Goal: Submit feedback/report problem: Submit feedback/report problem

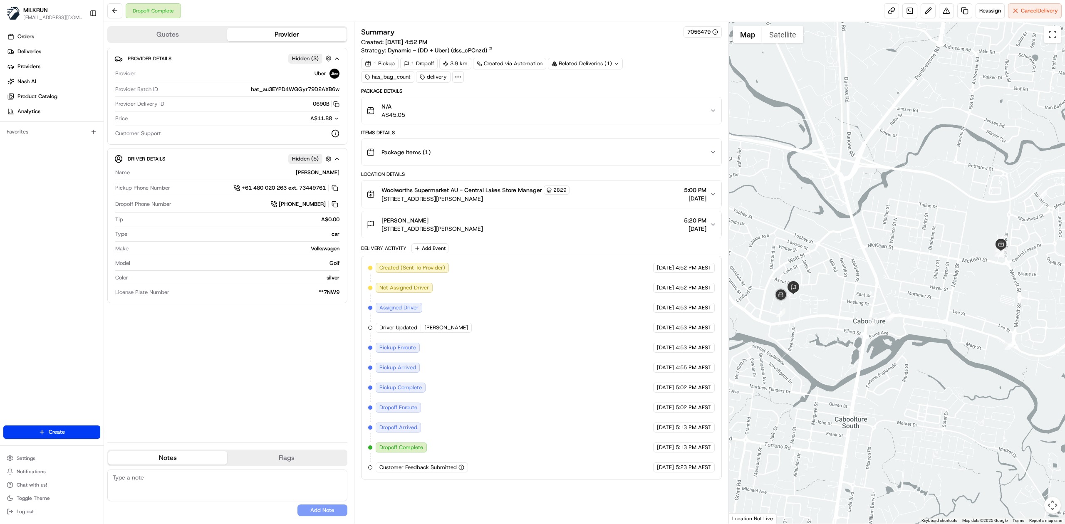
click at [1054, 37] on button "Toggle fullscreen view" at bounding box center [1052, 34] width 17 height 17
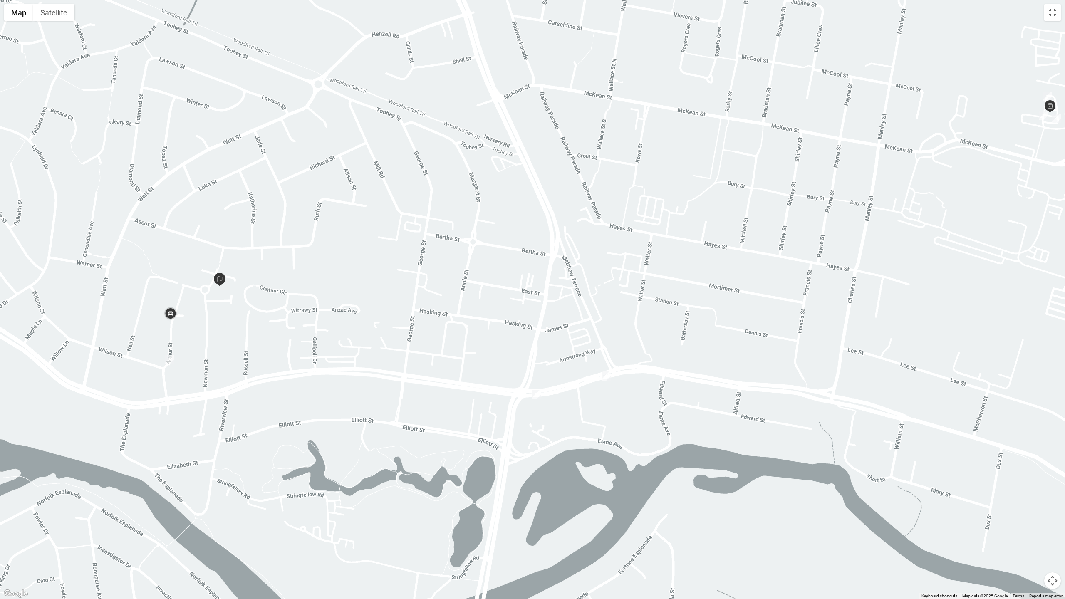
drag, startPoint x: 526, startPoint y: 314, endPoint x: 617, endPoint y: 253, distance: 109.5
click at [617, 253] on div at bounding box center [532, 299] width 1065 height 599
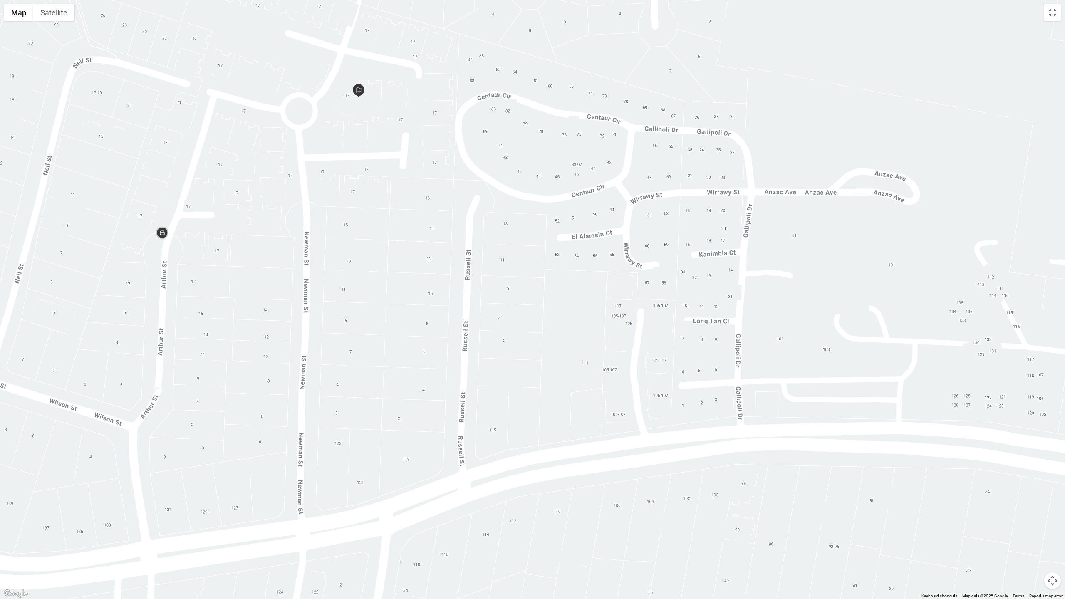
drag, startPoint x: 226, startPoint y: 320, endPoint x: 248, endPoint y: 430, distance: 112.6
click at [248, 430] on div at bounding box center [532, 299] width 1065 height 599
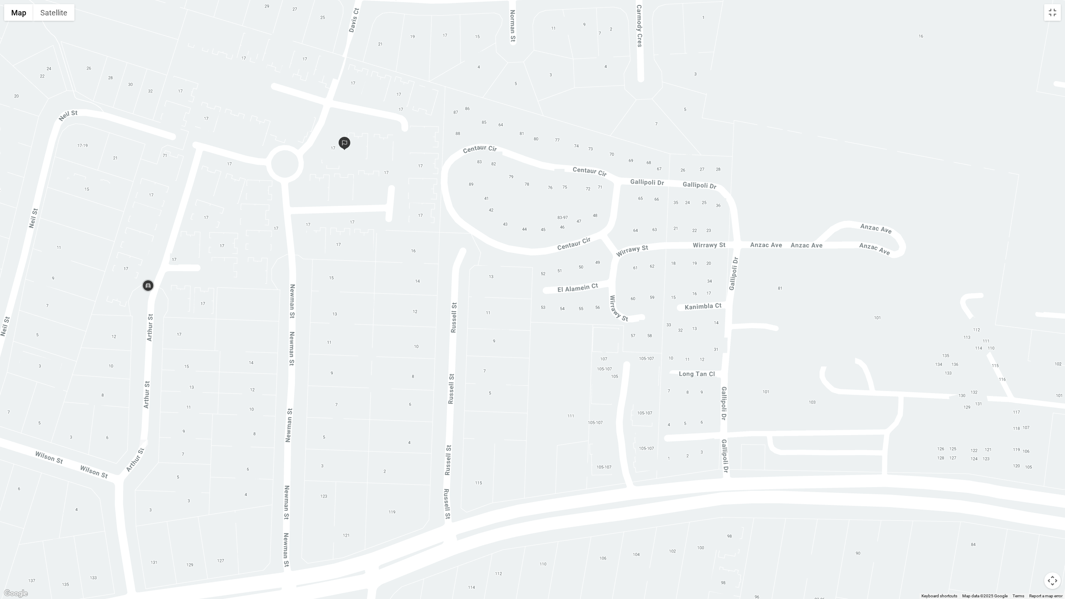
drag, startPoint x: 238, startPoint y: 369, endPoint x: 224, endPoint y: 424, distance: 57.6
click at [224, 424] on div at bounding box center [532, 299] width 1065 height 599
click at [47, 12] on button "Satellite" at bounding box center [53, 12] width 41 height 17
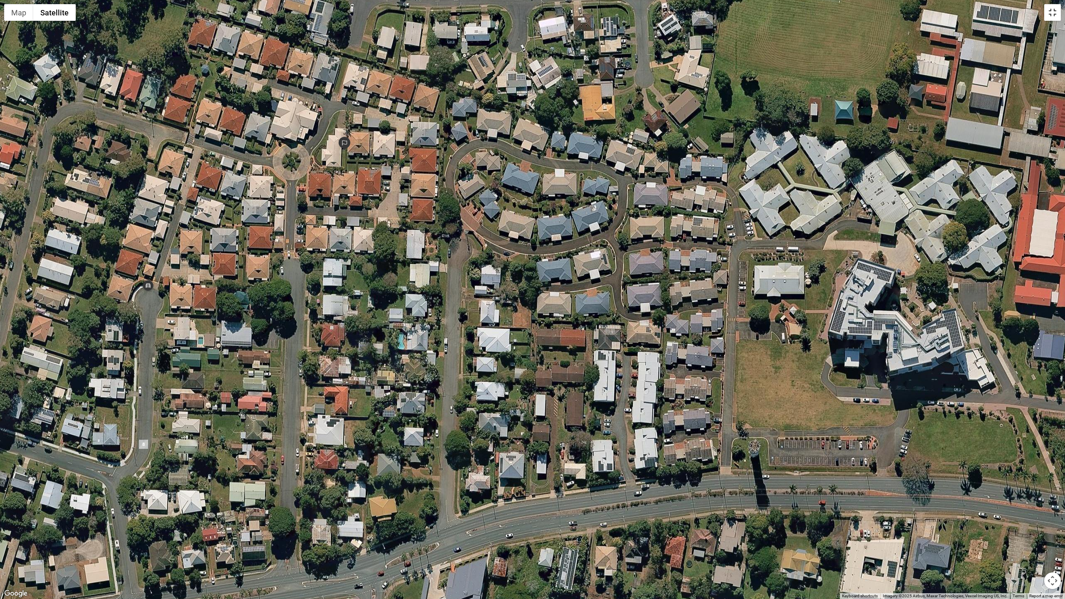
click at [1051, 14] on button "Toggle fullscreen view" at bounding box center [1052, 12] width 17 height 17
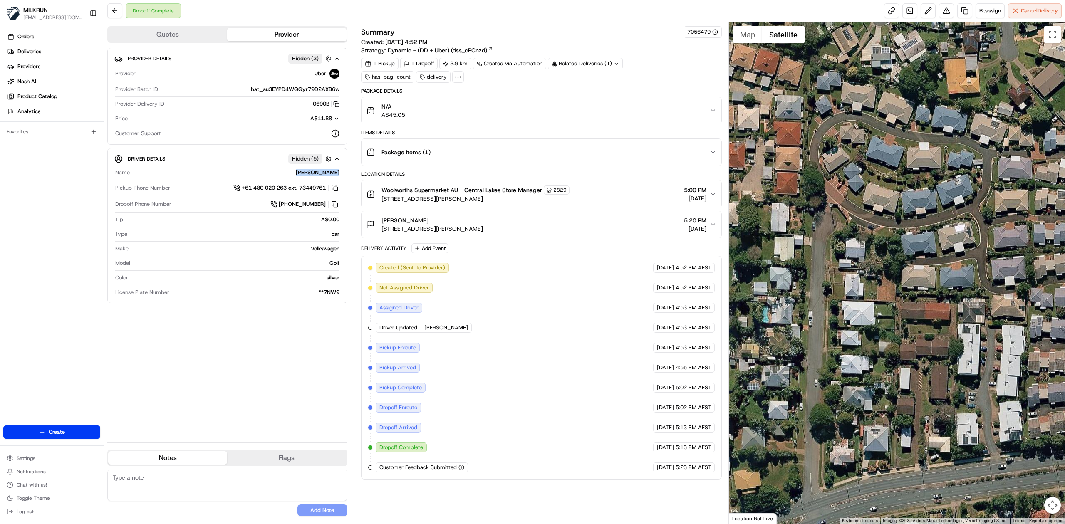
drag, startPoint x: 275, startPoint y: 174, endPoint x: 345, endPoint y: 133, distance: 80.0
click at [345, 177] on div "Driver Details Hidden ( 5 ) Name HARPREET SINGH H. Pickup Phone Number +61 480 …" at bounding box center [227, 225] width 240 height 155
copy div "HARPREET SINGH H."
click at [758, 43] on div at bounding box center [897, 273] width 337 height 502
click at [746, 35] on button "Map" at bounding box center [747, 34] width 29 height 17
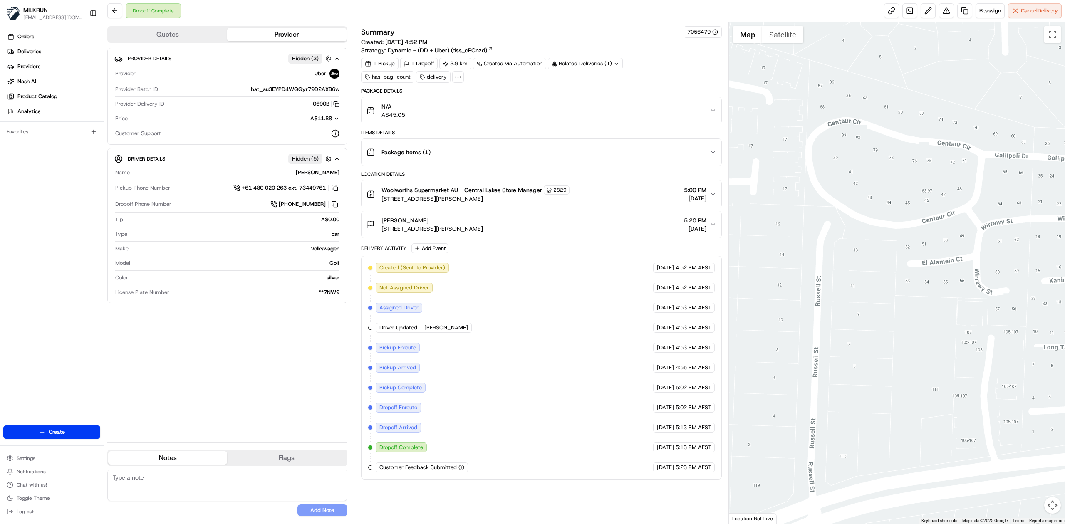
click at [553, 112] on div "N/A A$45.05" at bounding box center [538, 110] width 343 height 17
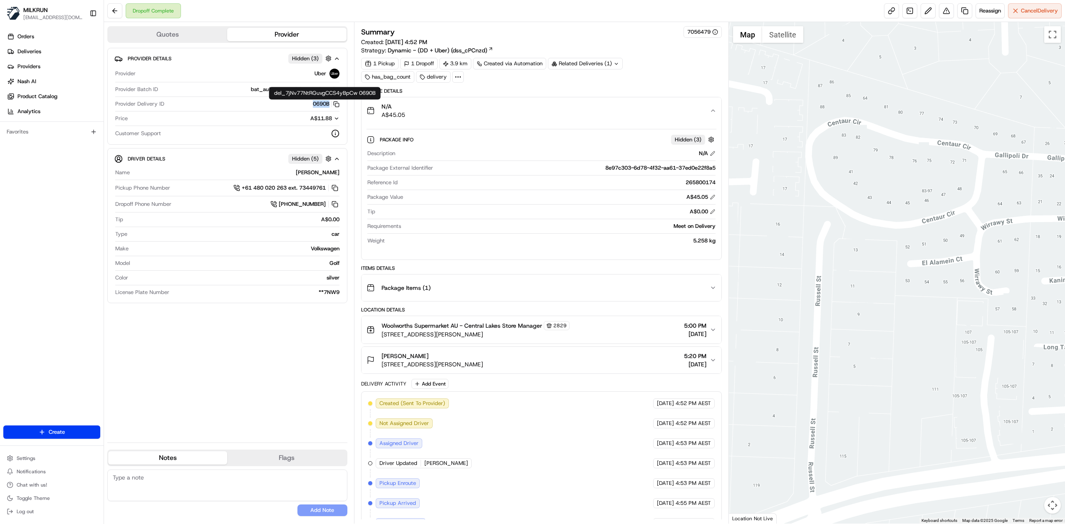
drag, startPoint x: 303, startPoint y: 105, endPoint x: 328, endPoint y: 107, distance: 24.6
click at [328, 107] on div "0690B Copy del_7jNv77NtRGuvgCCS4yBpCw 0690B" at bounding box center [254, 103] width 172 height 7
copy button "0690B"
drag, startPoint x: 428, startPoint y: 357, endPoint x: 22, endPoint y: 373, distance: 406.4
click at [354, 362] on div "Summary 7056479 Created: 21/08/2025 4:52 PM Strategy: Dynamic - (DD + Uber) (ds…" at bounding box center [541, 273] width 375 height 502
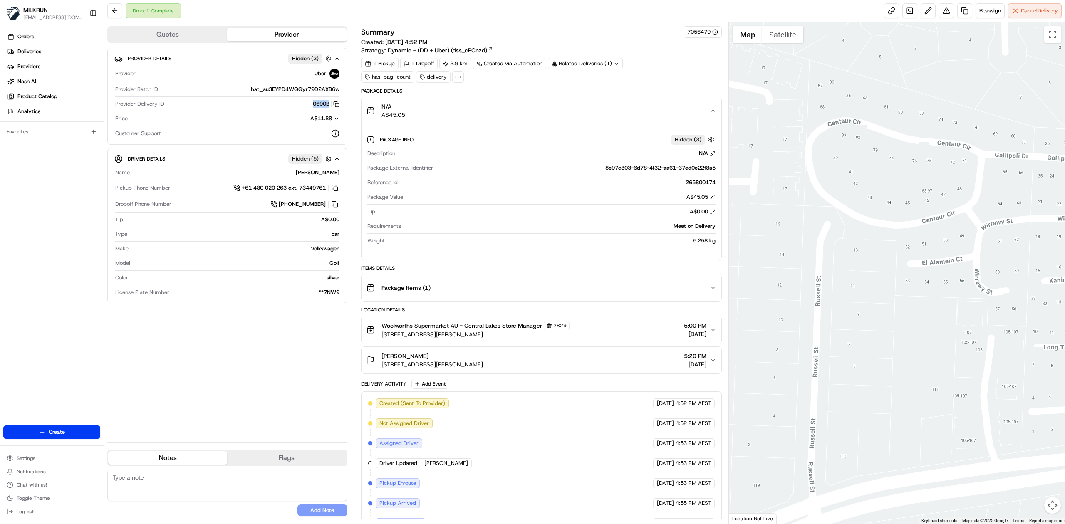
copy div "Summary 7056479 Created: 21/08/2025 4:52 PM Strategy: Dynamic - (DD + Uber) (ds…"
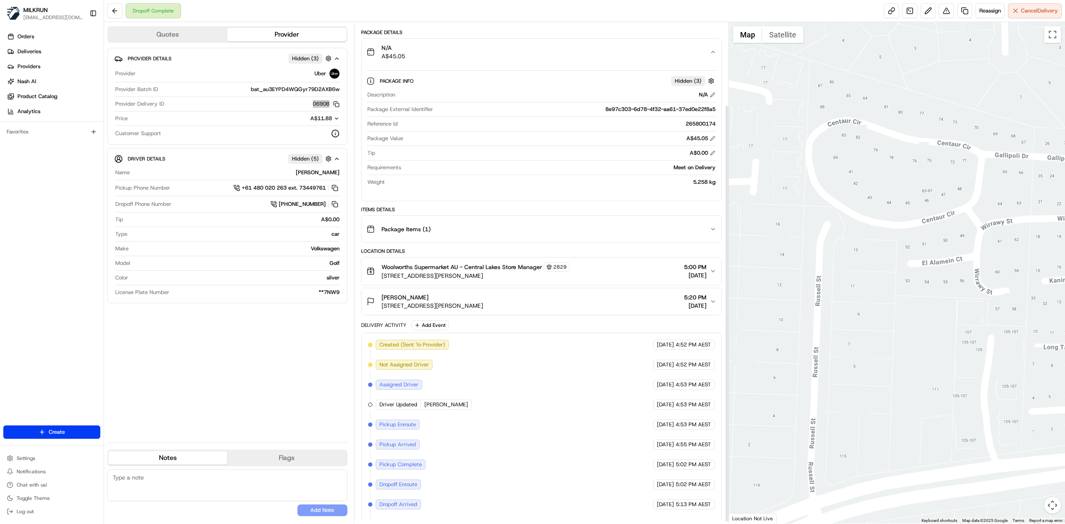
scroll to position [102, 0]
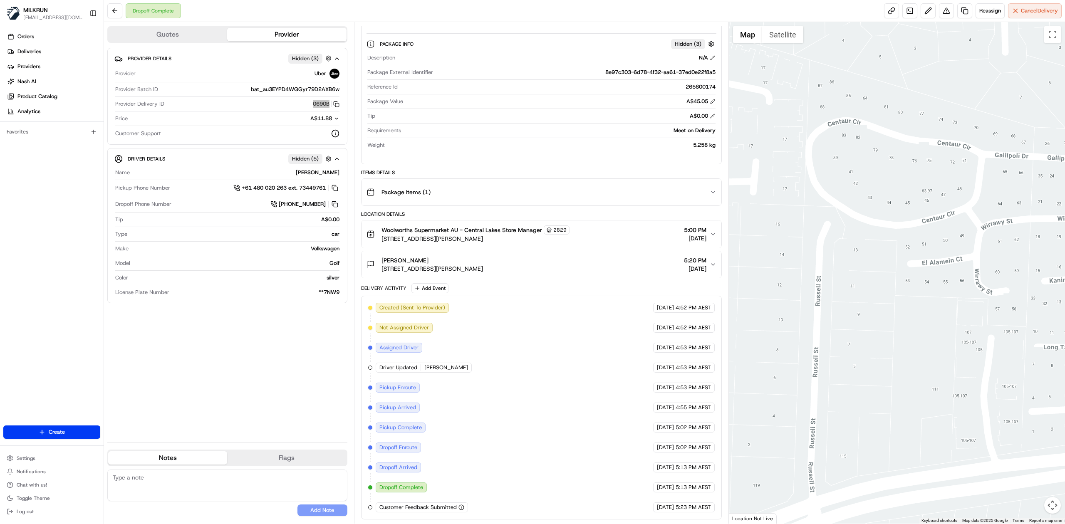
click at [321, 328] on div "Provider Details Hidden ( 3 ) Provider Uber Provider Batch ID bat_au3EYPD4WQGyr…" at bounding box center [227, 242] width 240 height 388
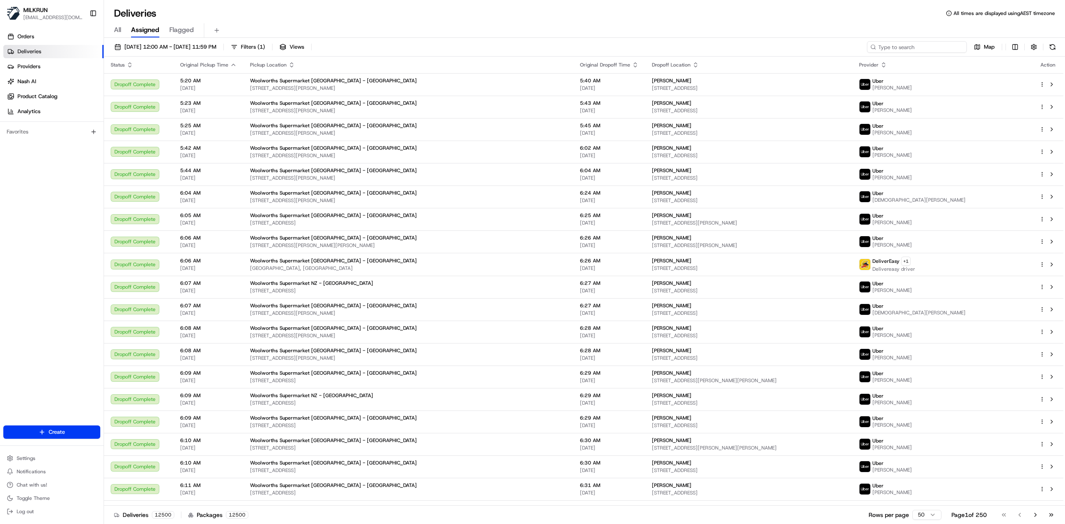
click at [933, 47] on input at bounding box center [917, 47] width 100 height 12
click at [117, 29] on span "All" at bounding box center [117, 30] width 7 height 10
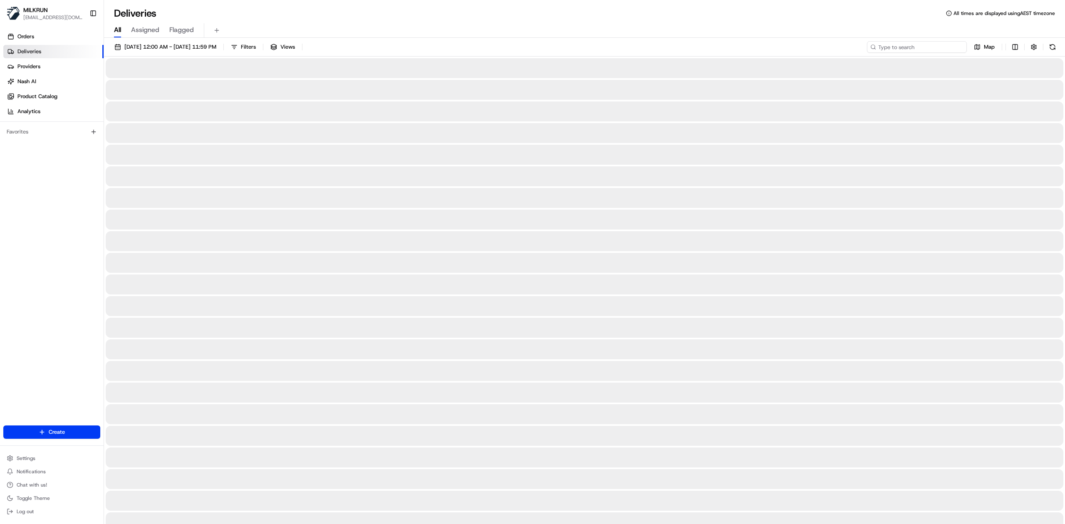
click at [919, 50] on input at bounding box center [917, 47] width 100 height 12
paste input "HARPREET SINGH H."
type input "HARPREET SINGH H."
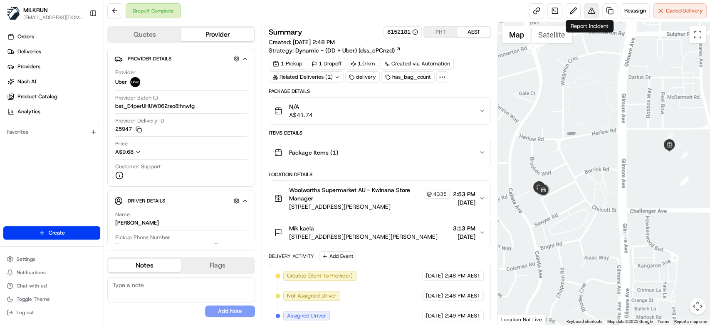
click at [589, 12] on button at bounding box center [591, 10] width 15 height 15
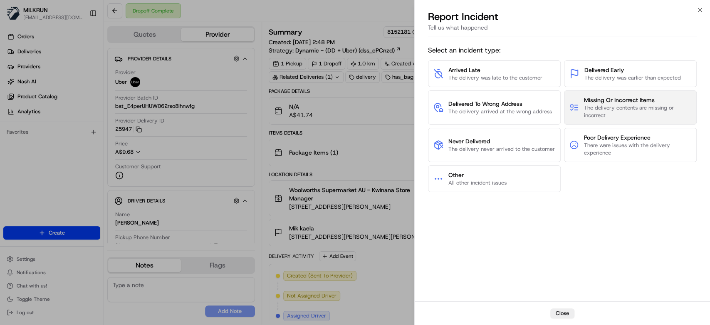
click at [632, 107] on span "The delivery contents are missing or incorrect" at bounding box center [637, 111] width 107 height 15
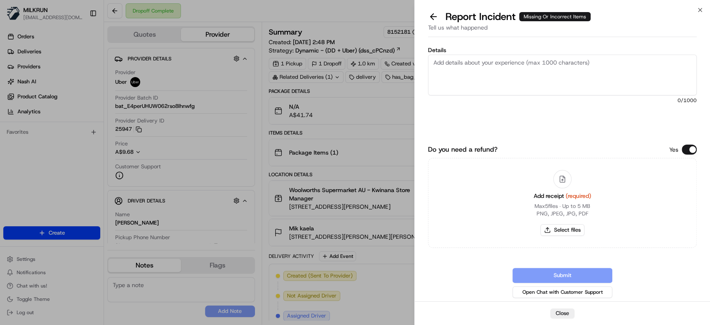
click at [512, 69] on textarea "Details" at bounding box center [562, 75] width 269 height 41
click at [494, 72] on textarea "Hi team," at bounding box center [562, 75] width 269 height 41
click at [491, 65] on textarea "Hi team," at bounding box center [562, 75] width 269 height 41
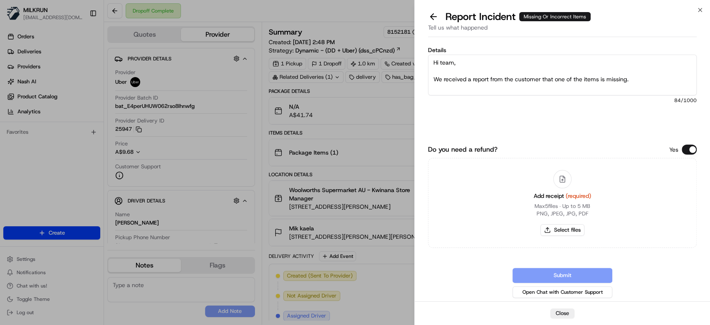
click at [569, 78] on textarea "Hi team, We received a report from the customer that one of the items is missin…" at bounding box center [562, 75] width 269 height 41
click at [568, 78] on textarea "Hi team, We received a report from the customer that one of the items is missin…" at bounding box center [562, 75] width 269 height 41
click at [632, 78] on textarea "Hi team, We received a report from the customer that one of the items is missin…" at bounding box center [562, 75] width 269 height 41
click at [447, 119] on div "Details Hi team, We received a report from the customer that one of the items i…" at bounding box center [562, 91] width 269 height 89
click at [677, 80] on textarea "Hi team, We received a report from the customer that one of the items is missin…" at bounding box center [562, 75] width 269 height 41
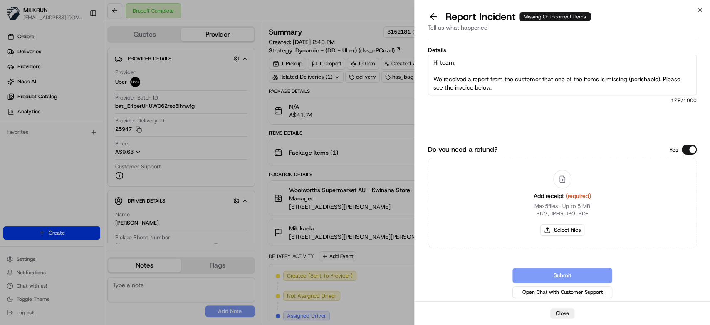
scroll to position [13, 0]
click at [486, 86] on textarea "Hi team, We received a report from the customer that one of the items is missin…" at bounding box center [562, 75] width 269 height 41
click at [485, 87] on textarea "Hi team, We received a report from the customer that one of the items is missin…" at bounding box center [562, 75] width 269 height 41
click at [453, 87] on textarea "Hi team, We received a report from the customer that one of the items is missin…" at bounding box center [562, 75] width 269 height 41
paste textarea "*Woolworths Beef Bolar Blade Roast 900g - 2kg"
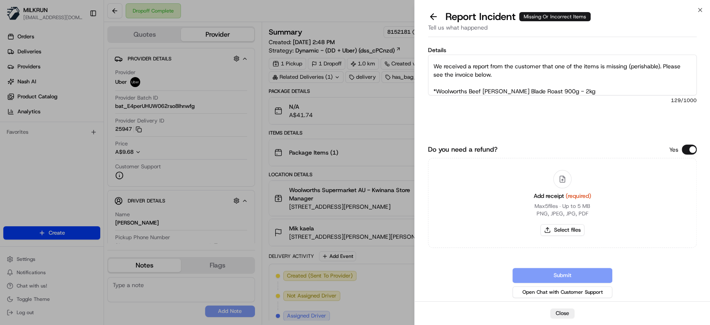
scroll to position [21, 0]
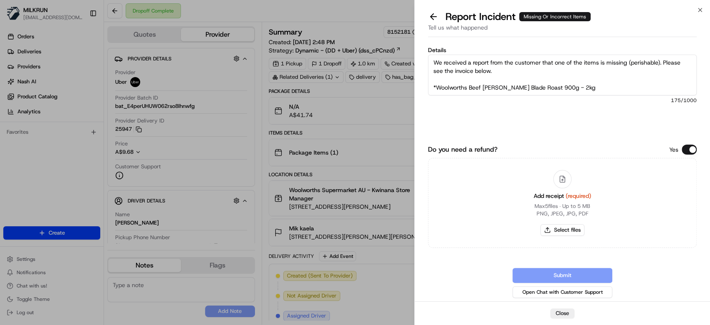
click at [586, 84] on textarea "Hi team, We received a report from the customer that one of the items is missin…" at bounding box center [562, 75] width 269 height 41
click at [505, 64] on textarea "Hi team, We received a report from the customer that one of the items is missin…" at bounding box center [562, 75] width 269 height 41
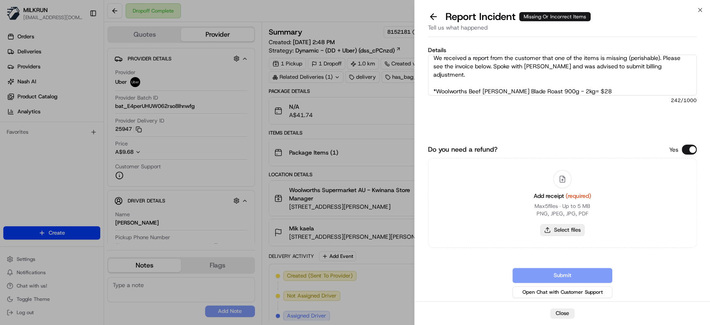
type textarea "Hi team, We received a report from the customer that one of the items is missin…"
click at [567, 227] on button "Select files" at bounding box center [563, 230] width 44 height 12
type input "C:\fakepath\Mik kaela.pdf"
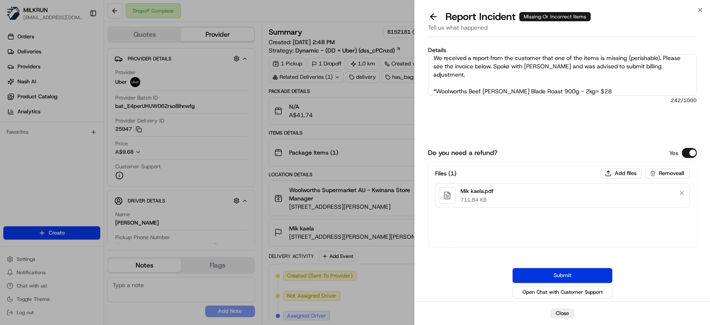
click at [575, 275] on button "Submit" at bounding box center [563, 275] width 100 height 15
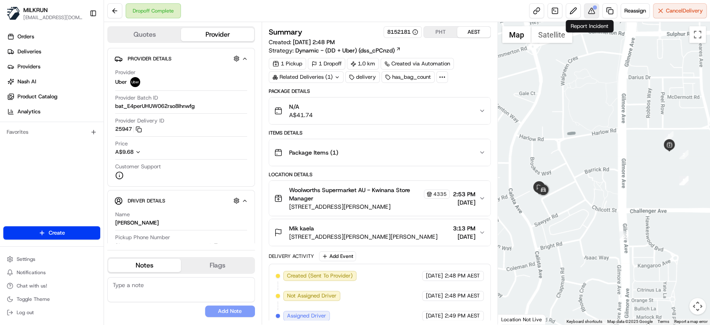
click at [593, 10] on button at bounding box center [591, 10] width 15 height 15
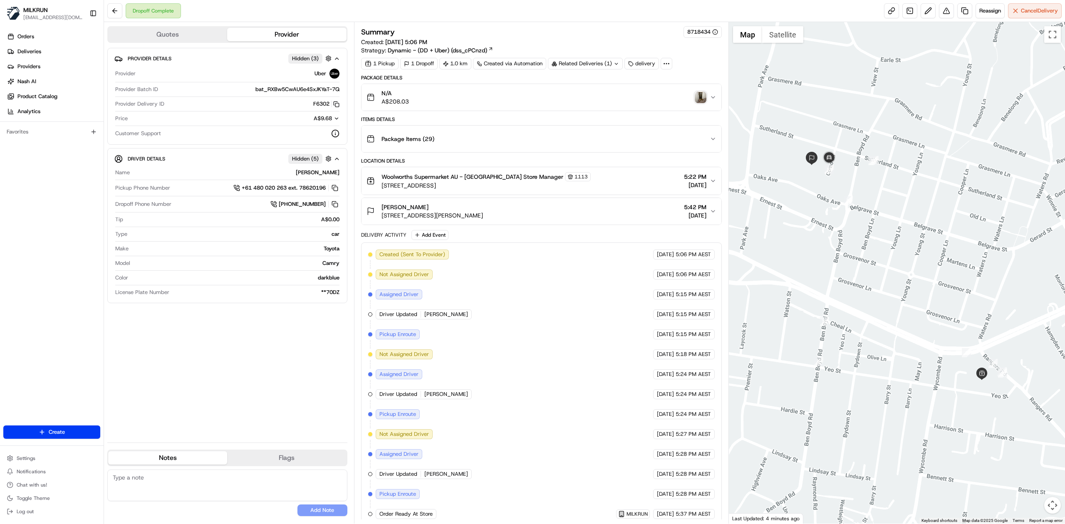
click at [651, 94] on div "N/A A$208.03" at bounding box center [538, 97] width 343 height 17
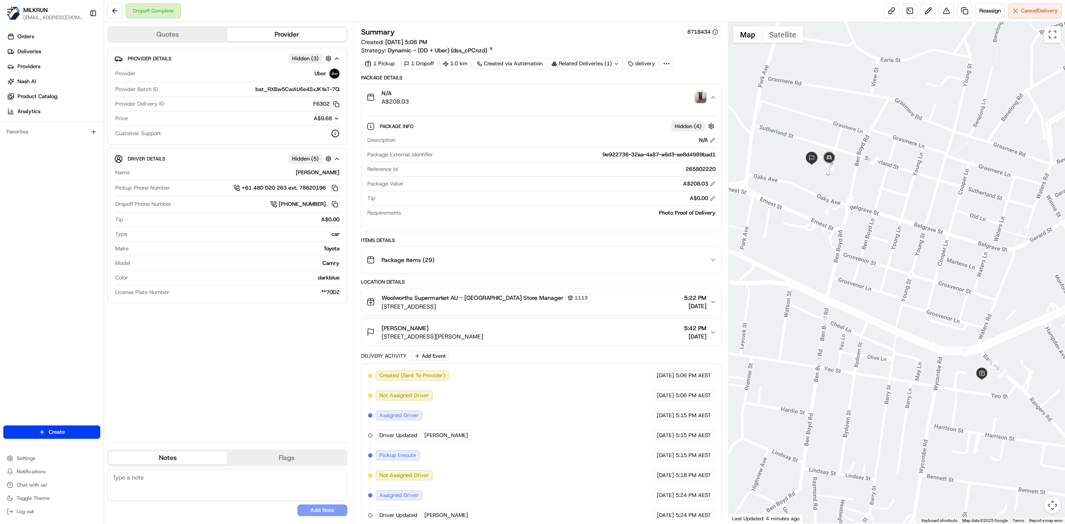
click at [651, 94] on div "N/A A$208.03" at bounding box center [538, 97] width 343 height 17
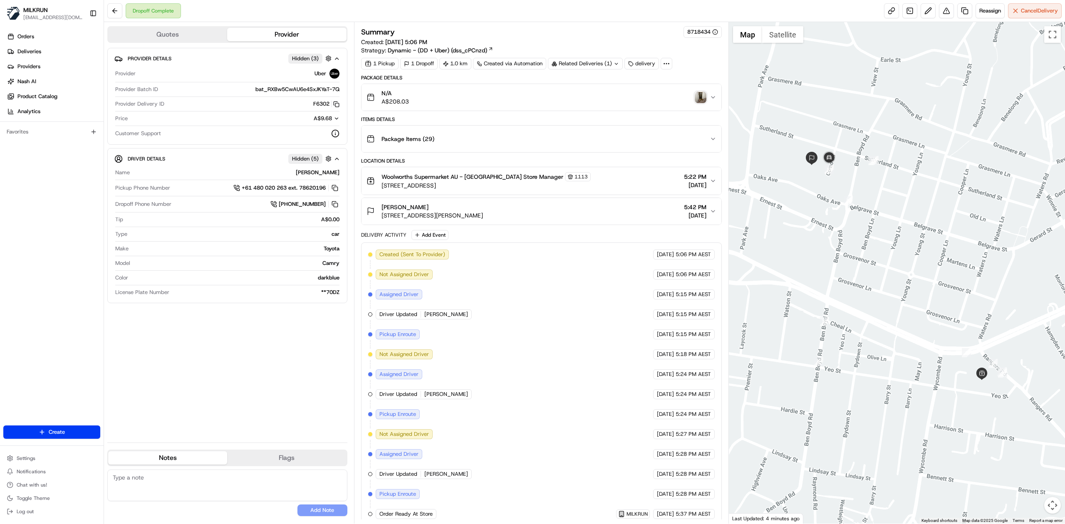
click at [620, 218] on div "Jordan Hargrove 13/25 Sutherland St, Cremorne, NSW 2090, AU 5:42 PM 21/08/2025" at bounding box center [538, 211] width 343 height 17
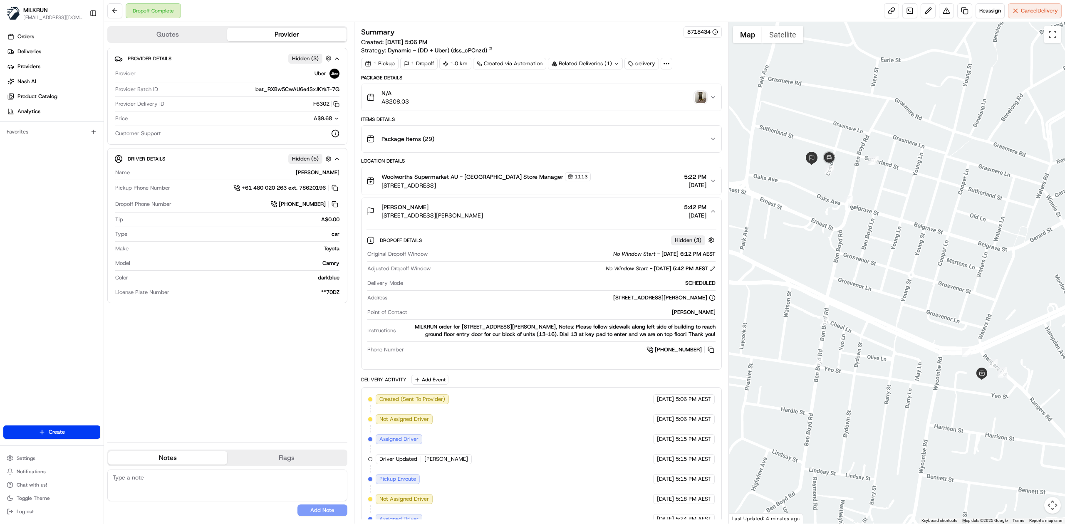
click at [1054, 37] on button "Toggle fullscreen view" at bounding box center [1052, 34] width 17 height 17
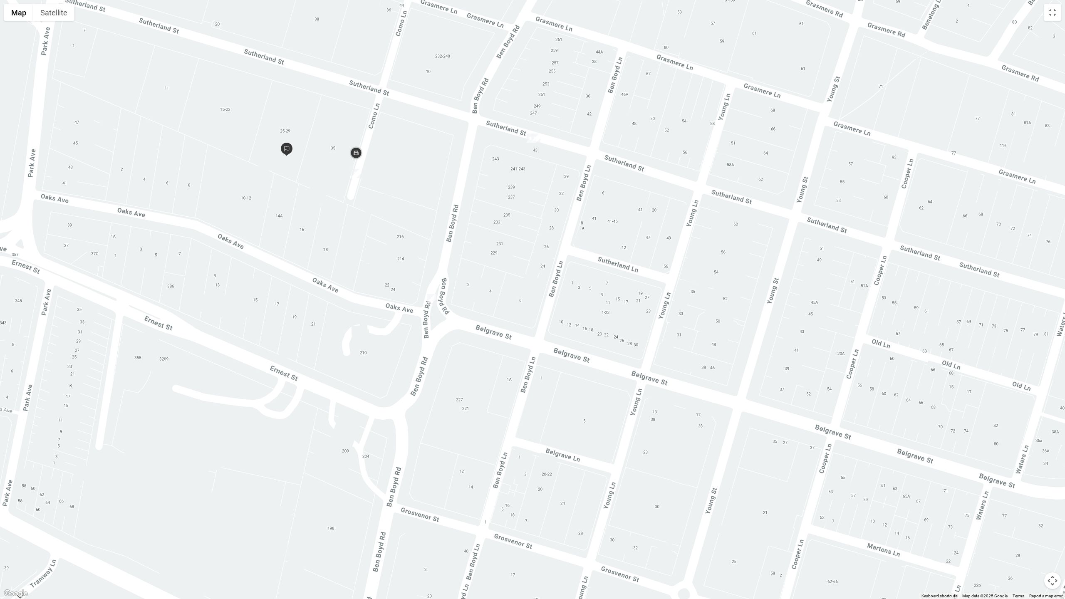
drag, startPoint x: 633, startPoint y: 370, endPoint x: 751, endPoint y: 531, distance: 198.9
click at [793, 524] on div at bounding box center [532, 299] width 1065 height 599
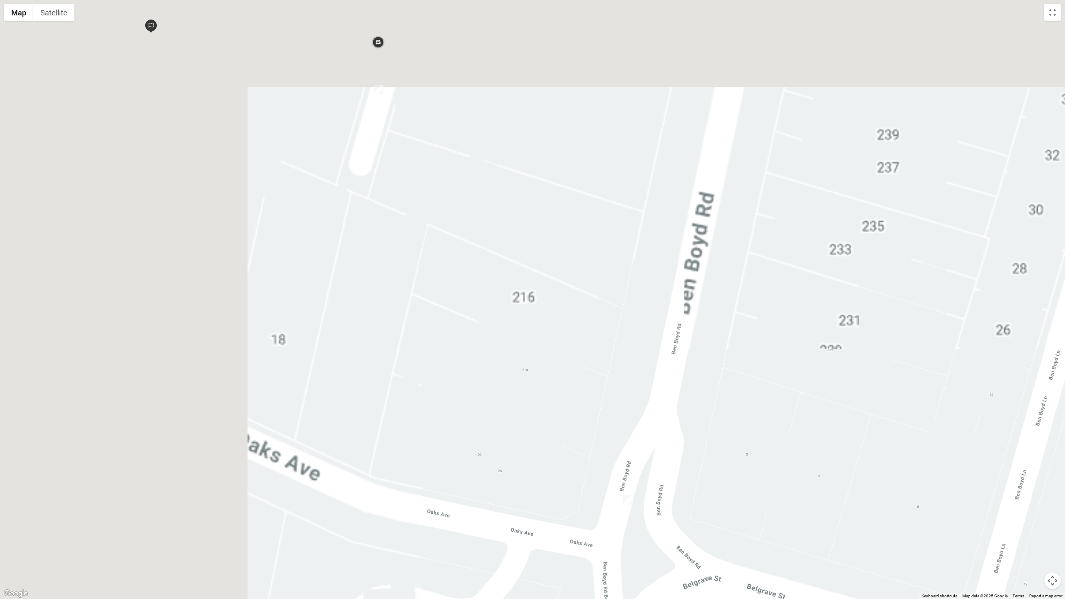
drag, startPoint x: 849, startPoint y: 581, endPoint x: 863, endPoint y: 499, distance: 83.2
click at [911, 524] on div at bounding box center [532, 299] width 1065 height 599
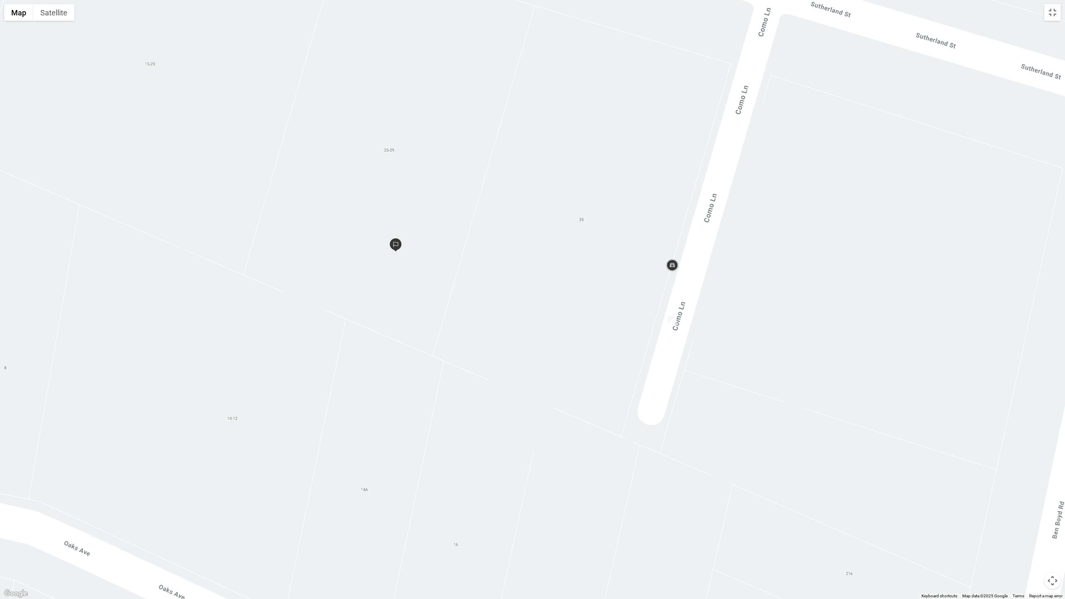
drag, startPoint x: 747, startPoint y: 398, endPoint x: 954, endPoint y: 596, distance: 286.6
click at [954, 524] on div "1 2 3 4 5 6 7 8 9 10 11 12 13 Map Satellite Keyboard shortcuts Map Data Map dat…" at bounding box center [532, 299] width 1065 height 599
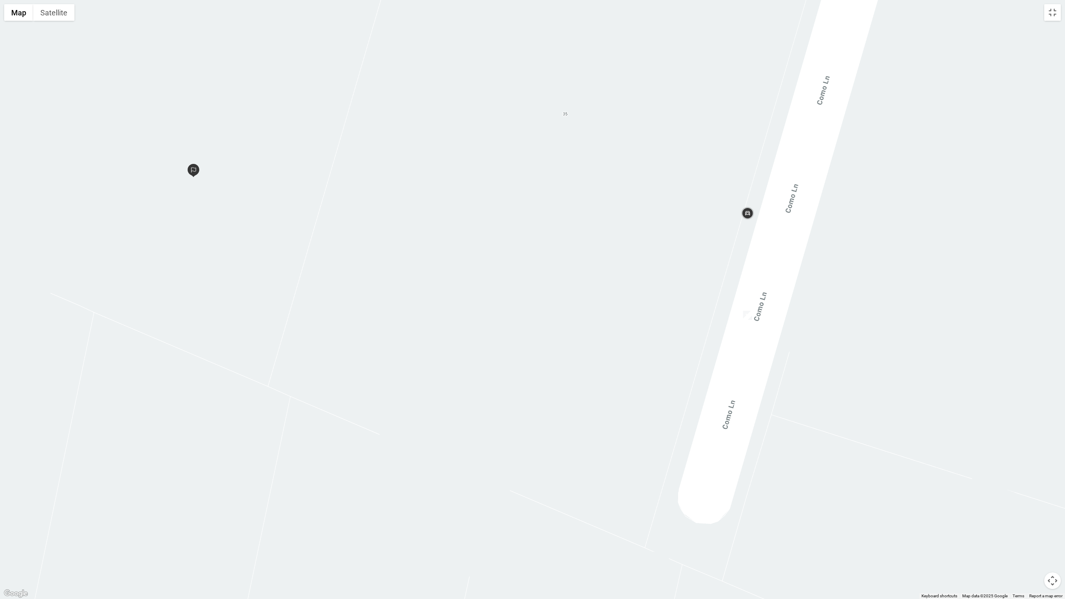
drag, startPoint x: 546, startPoint y: 301, endPoint x: 632, endPoint y: 348, distance: 97.6
click at [632, 348] on div at bounding box center [532, 299] width 1065 height 599
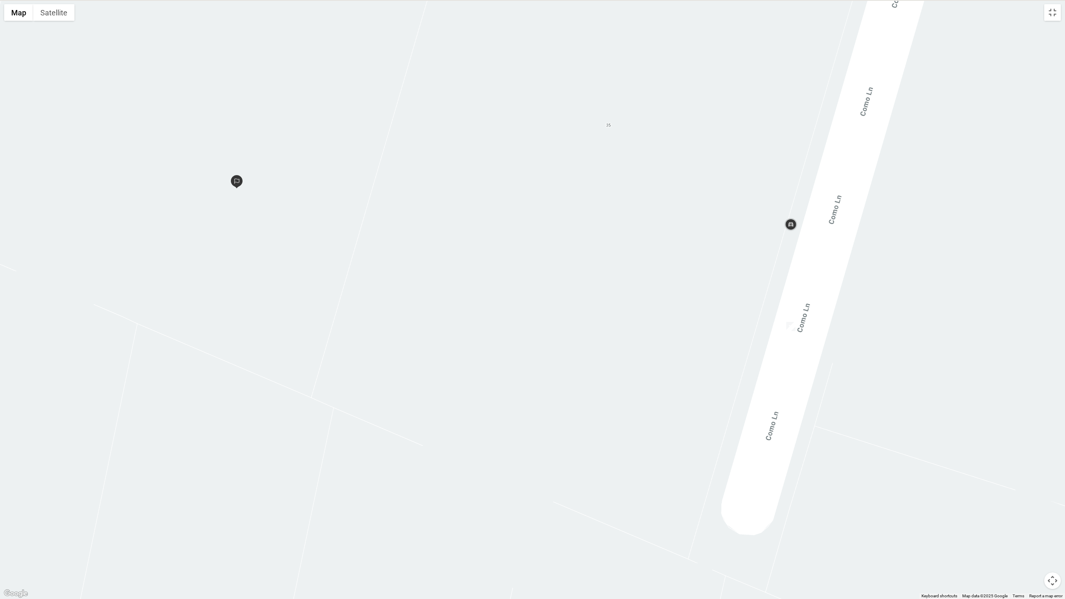
drag, startPoint x: 508, startPoint y: 312, endPoint x: 553, endPoint y: 323, distance: 47.2
click at [553, 323] on div at bounding box center [532, 299] width 1065 height 599
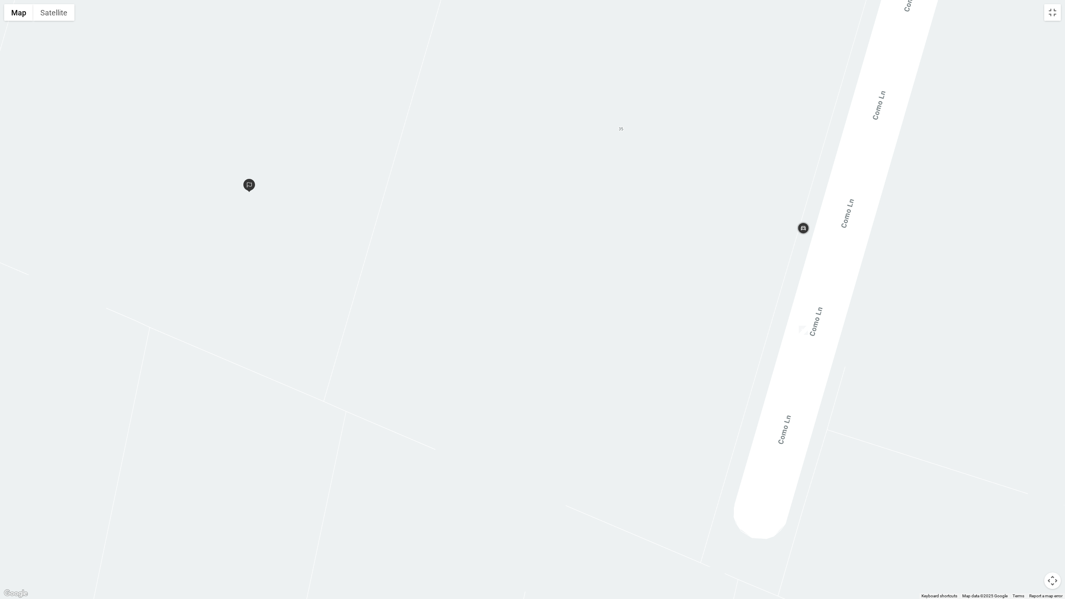
click at [64, 19] on button "Satellite" at bounding box center [53, 12] width 41 height 17
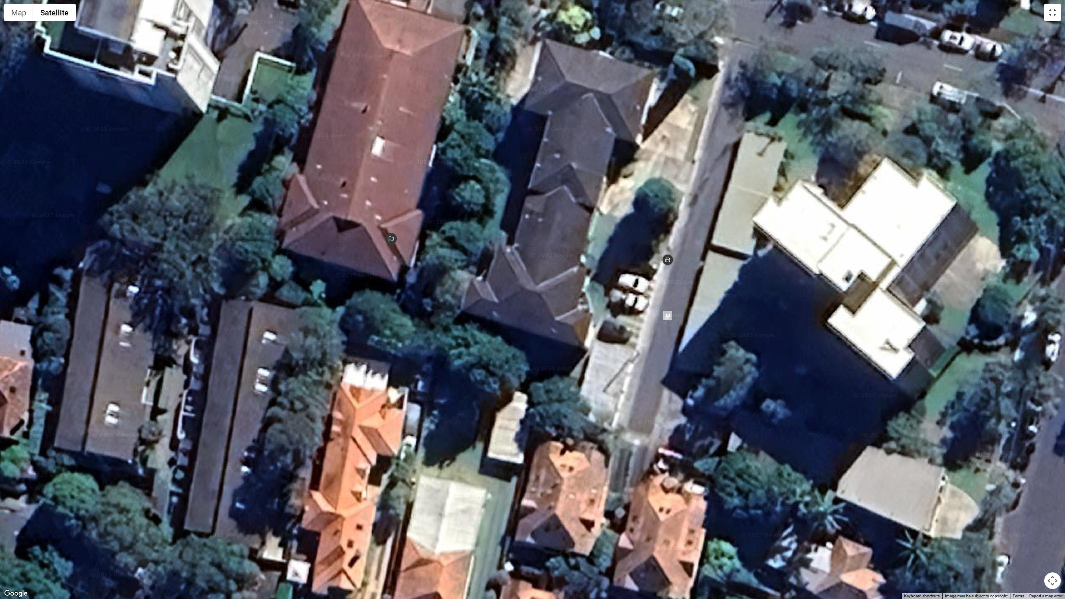
click at [1056, 13] on button "Toggle fullscreen view" at bounding box center [1052, 12] width 17 height 17
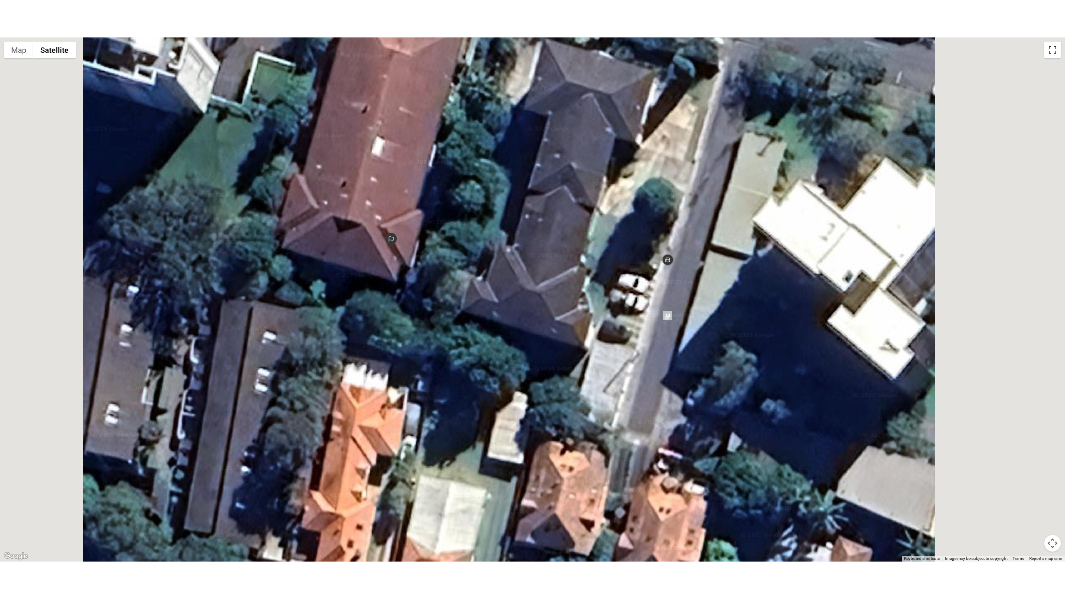
scroll to position [259, 0]
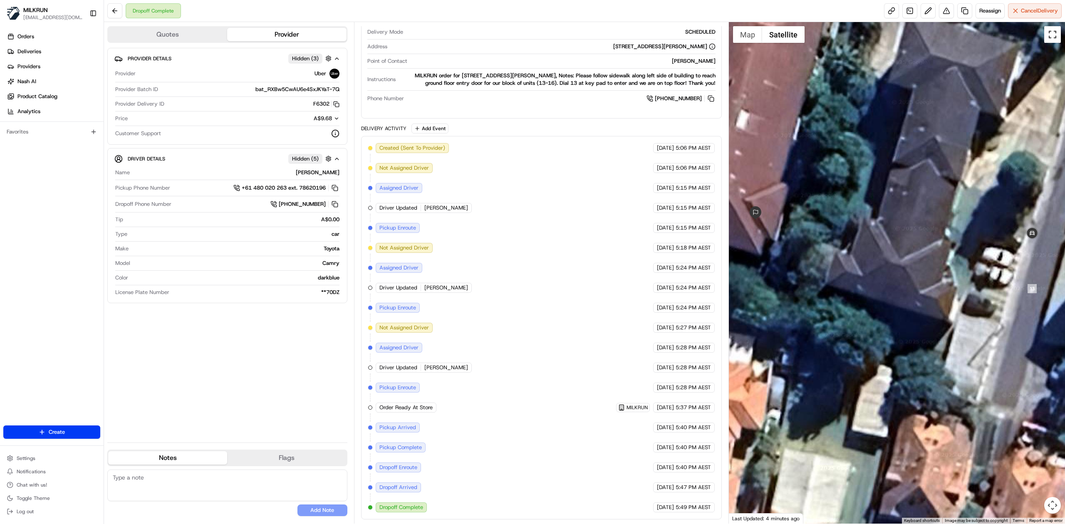
click at [1058, 36] on button "Toggle fullscreen view" at bounding box center [1052, 34] width 17 height 17
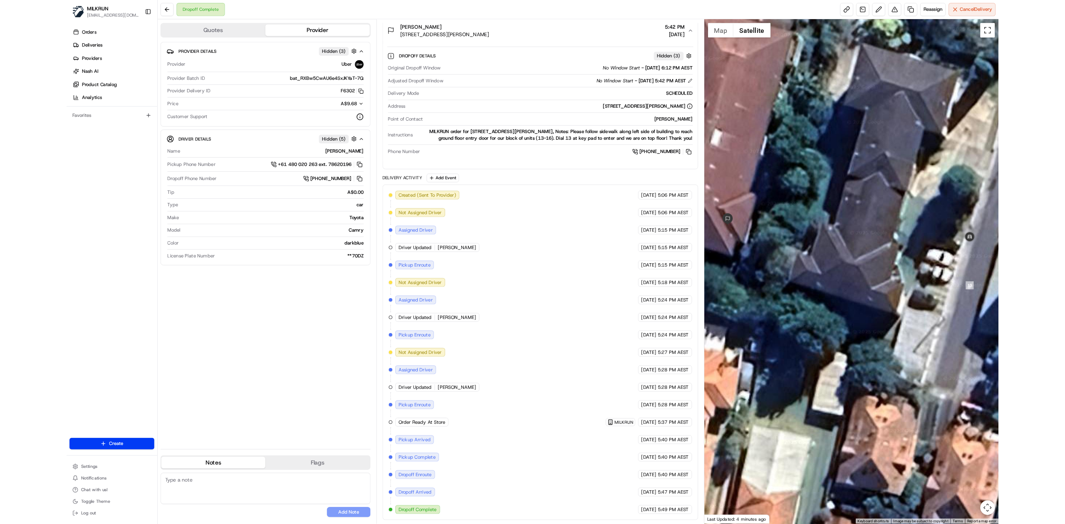
scroll to position [184, 0]
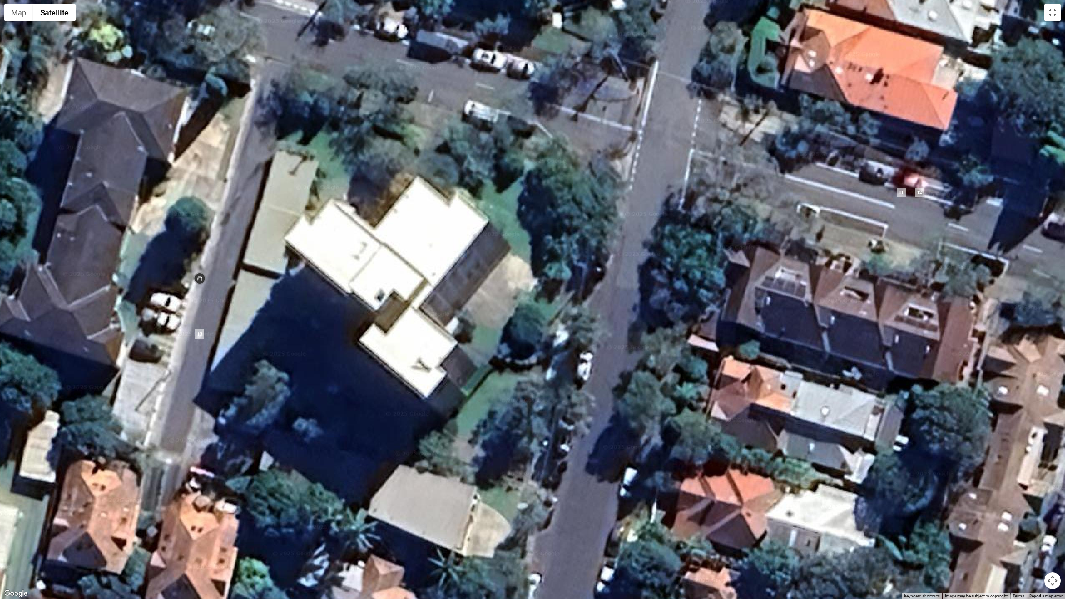
drag, startPoint x: 0, startPoint y: 331, endPoint x: -471, endPoint y: 348, distance: 470.9
click at [0, 348] on html "MILKRUN krivera@woolworths.com.au Toggle Sidebar Orders Deliveries Providers Na…" at bounding box center [532, 299] width 1065 height 599
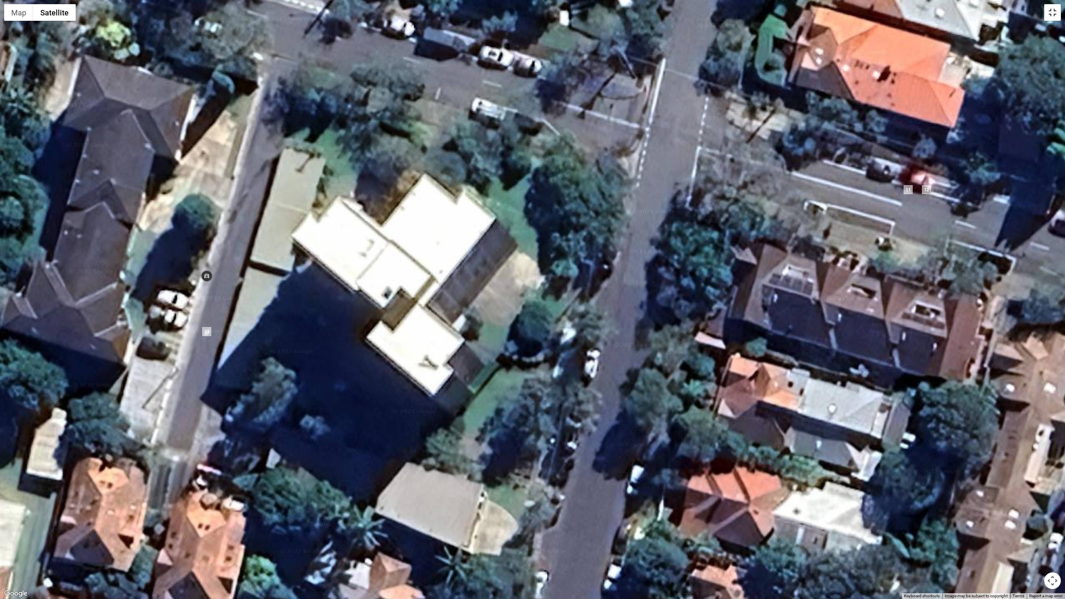
click at [1053, 15] on button "Toggle fullscreen view" at bounding box center [1052, 12] width 17 height 17
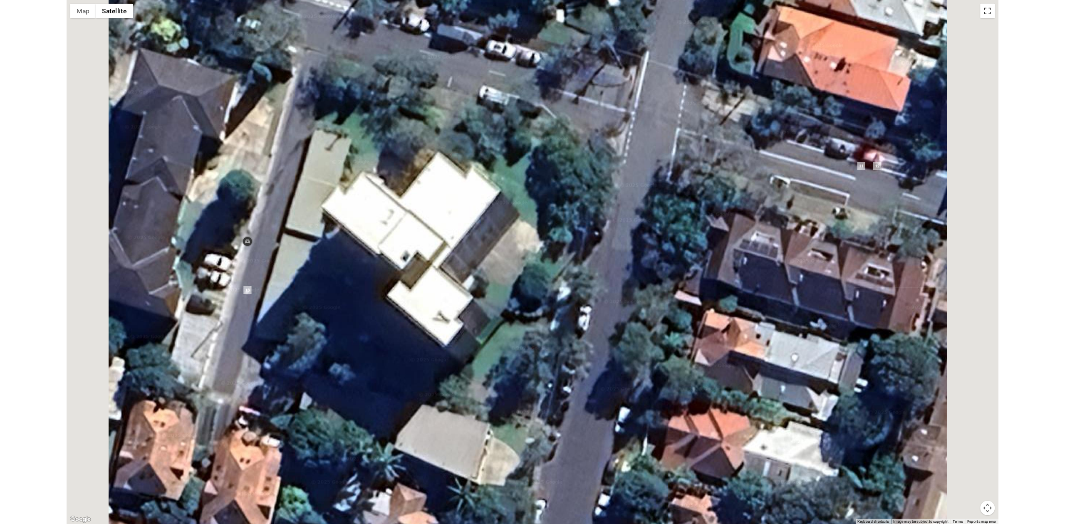
scroll to position [259, 0]
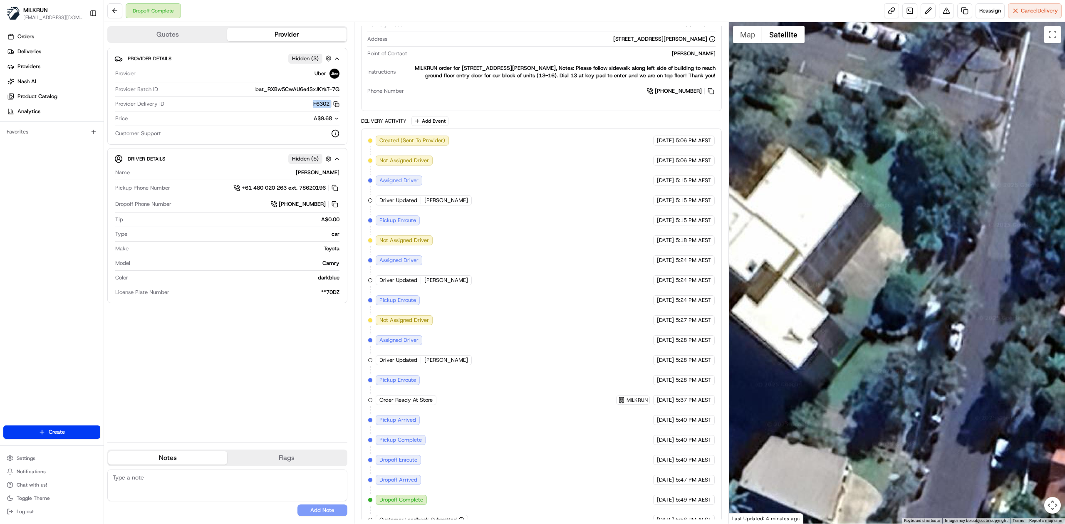
drag, startPoint x: 311, startPoint y: 103, endPoint x: 334, endPoint y: 107, distance: 22.7
click at [334, 107] on div "F6302 Copy del_xDWki6q7RXaWH0AZDs9jAg F6302" at bounding box center [254, 103] width 172 height 7
copy button "F6302 Copy del_xDWki6q7RXaWH0AZDs9jAg F6302"
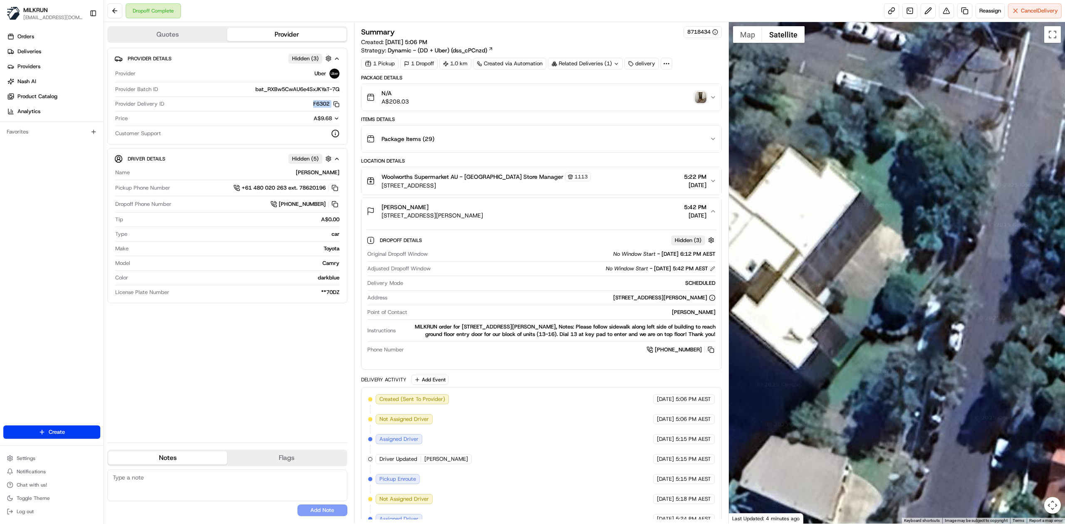
drag, startPoint x: 433, startPoint y: 208, endPoint x: 378, endPoint y: 211, distance: 55.4
click at [378, 211] on div "Jordan Hargrove 13/25 Sutherland St, Cremorne, NSW 2090, AU" at bounding box center [425, 211] width 117 height 17
copy span "Jordan Hargrove"
click at [639, 91] on div "N/A A$208.03" at bounding box center [538, 97] width 343 height 17
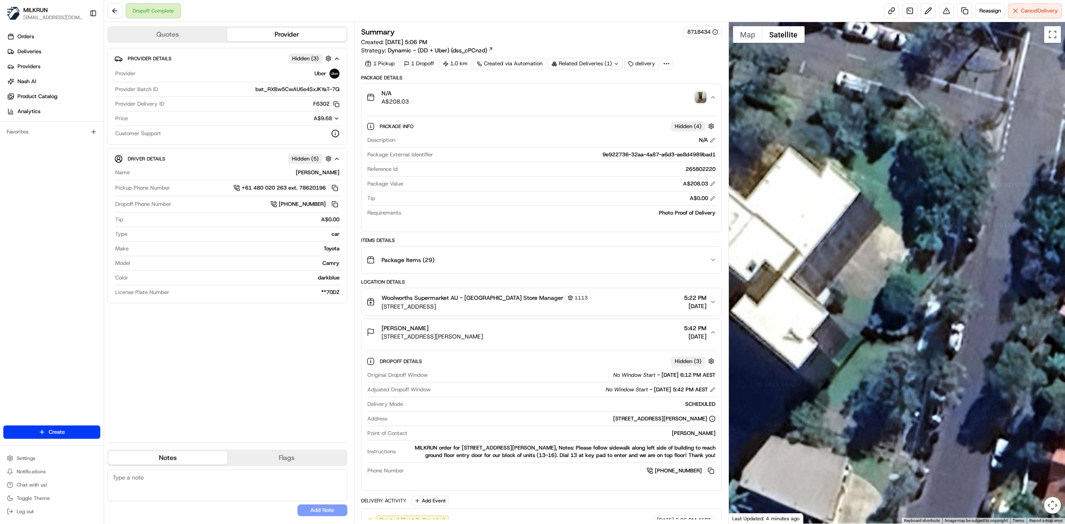
scroll to position [55, 0]
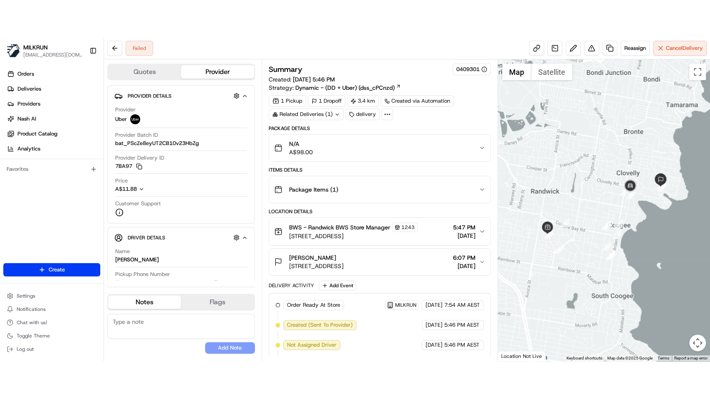
scroll to position [177, 0]
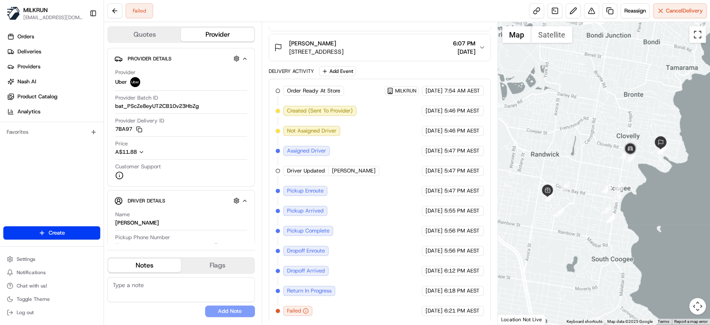
click at [700, 39] on button "Toggle fullscreen view" at bounding box center [697, 34] width 17 height 17
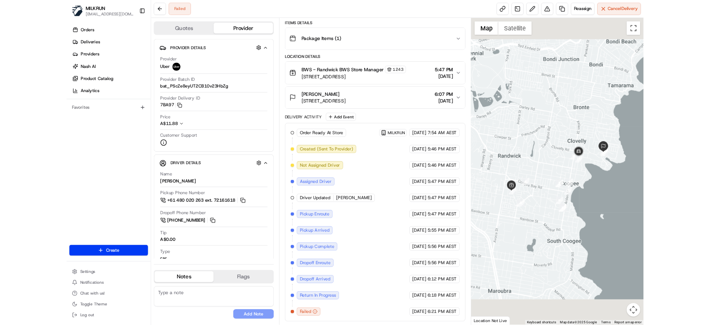
scroll to position [103, 0]
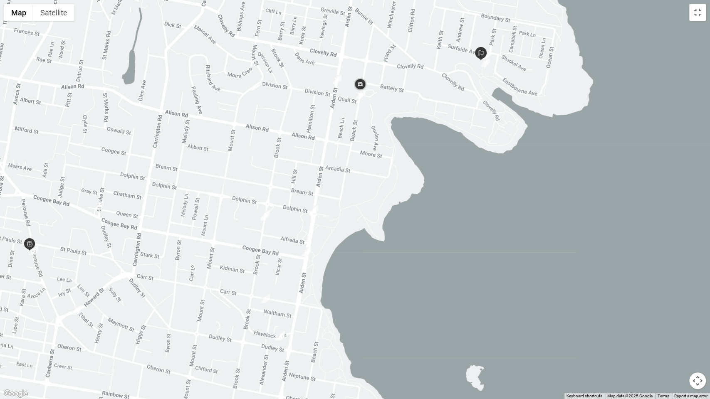
drag, startPoint x: 393, startPoint y: 132, endPoint x: 382, endPoint y: 185, distance: 53.6
click at [382, 185] on div at bounding box center [355, 199] width 710 height 399
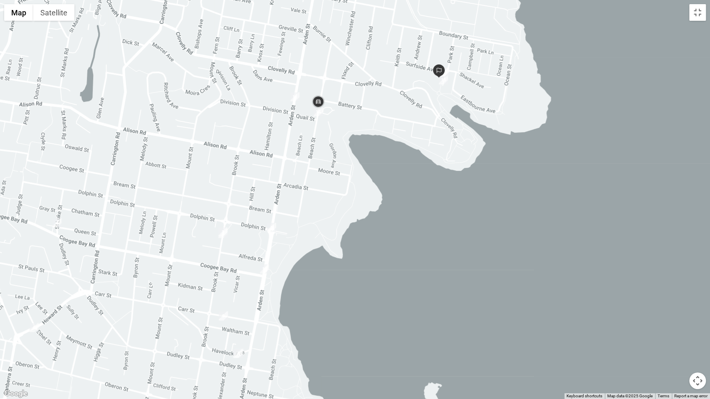
drag, startPoint x: 382, startPoint y: 182, endPoint x: 269, endPoint y: 235, distance: 124.4
click at [269, 235] on div at bounding box center [355, 199] width 710 height 399
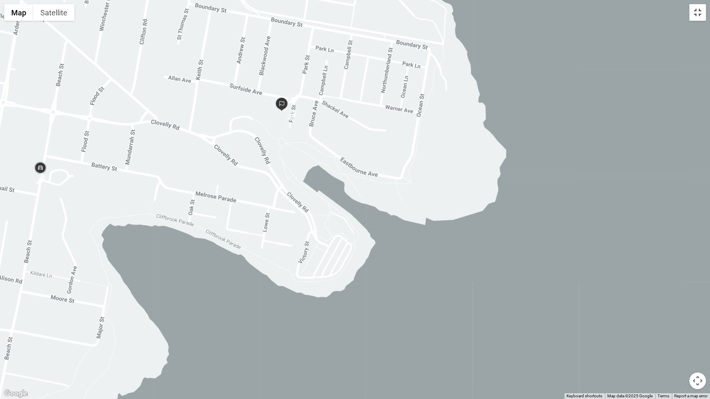
click at [697, 11] on button "Toggle fullscreen view" at bounding box center [697, 12] width 17 height 17
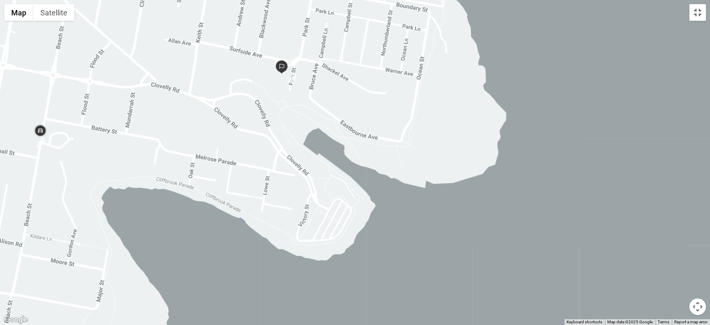
scroll to position [177, 0]
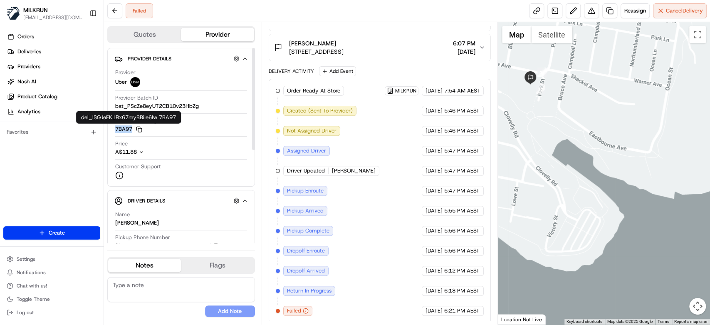
drag, startPoint x: 112, startPoint y: 131, endPoint x: 133, endPoint y: 132, distance: 20.9
click at [133, 132] on div "Provider Details Hidden ( 3 ) Provider Uber Provider Batch ID bat_PScZe8eyUT2CB…" at bounding box center [181, 117] width 148 height 139
copy button "7BA97"
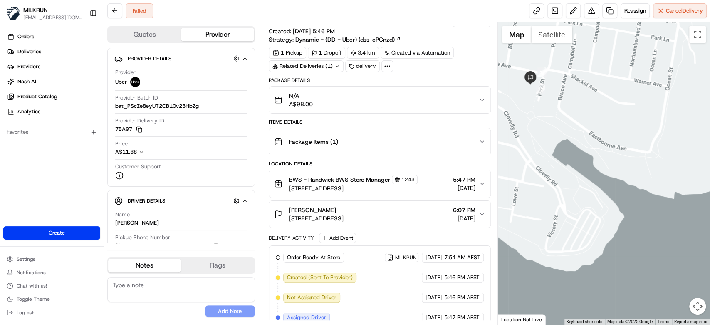
drag, startPoint x: 335, startPoint y: 198, endPoint x: 337, endPoint y: 204, distance: 6.5
click at [336, 201] on div "Location Details BWS - [GEOGRAPHIC_DATA] BWS Store Manager [GEOGRAPHIC_DATA][ST…" at bounding box center [380, 193] width 222 height 67
drag, startPoint x: 338, startPoint y: 207, endPoint x: 325, endPoint y: 229, distance: 25.3
click at [290, 206] on div "[PERSON_NAME]" at bounding box center [316, 210] width 55 height 8
copy span "[PERSON_NAME]"
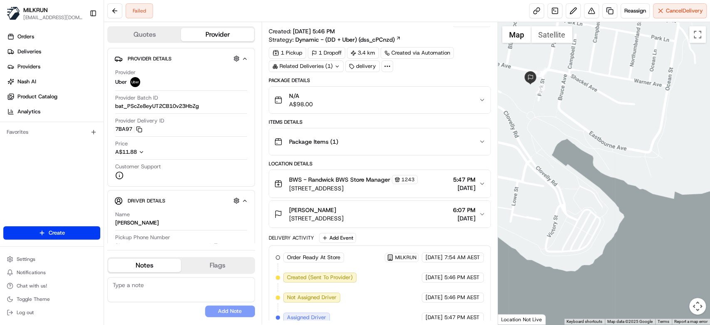
click at [396, 8] on div "Failed Reassign Cancel Delivery" at bounding box center [407, 11] width 606 height 22
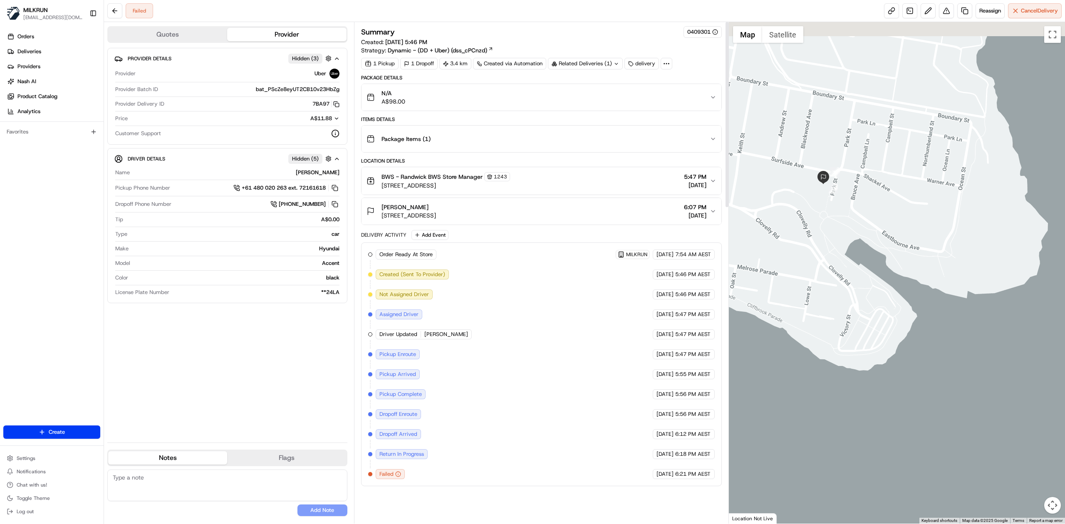
scroll to position [0, 0]
click at [306, 158] on span "Hidden ( 5 )" at bounding box center [305, 158] width 27 height 7
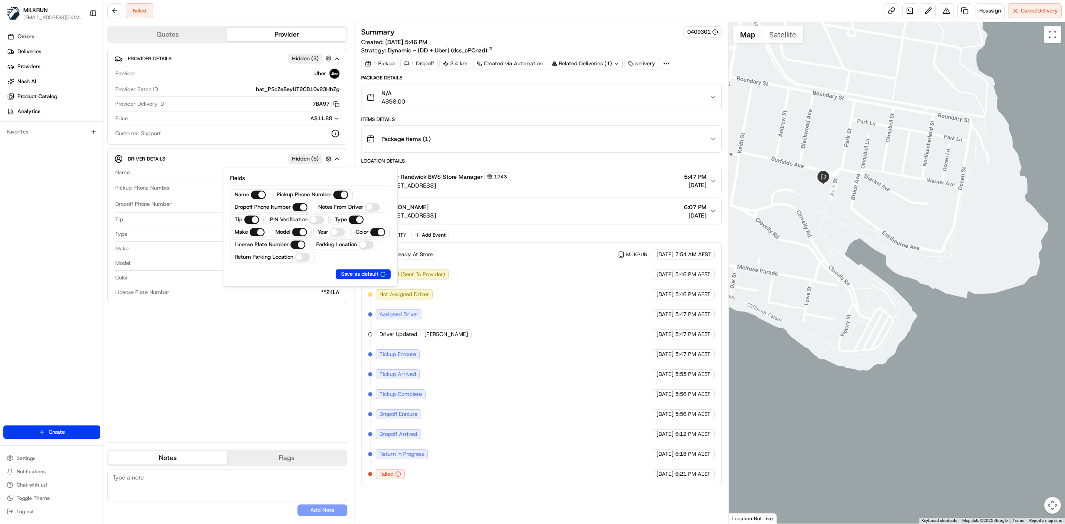
click at [317, 221] on Verification "PIN Verification" at bounding box center [316, 220] width 15 height 8
click at [241, 324] on div "Provider Details Hidden ( 3 ) Provider Uber Provider Batch ID bat_PScZe8eyUT2CB…" at bounding box center [227, 242] width 240 height 388
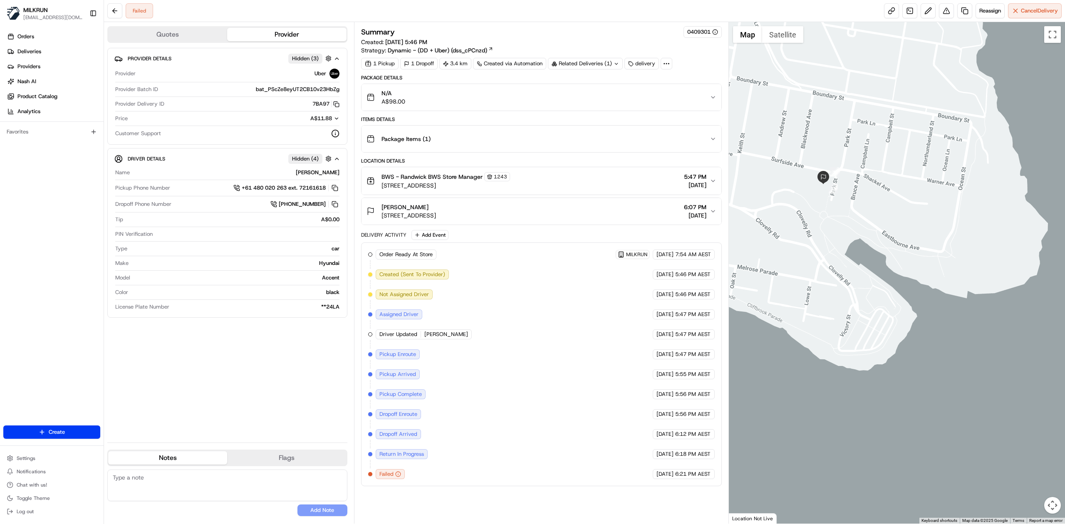
click at [310, 157] on span "Hidden ( 4 )" at bounding box center [305, 158] width 27 height 7
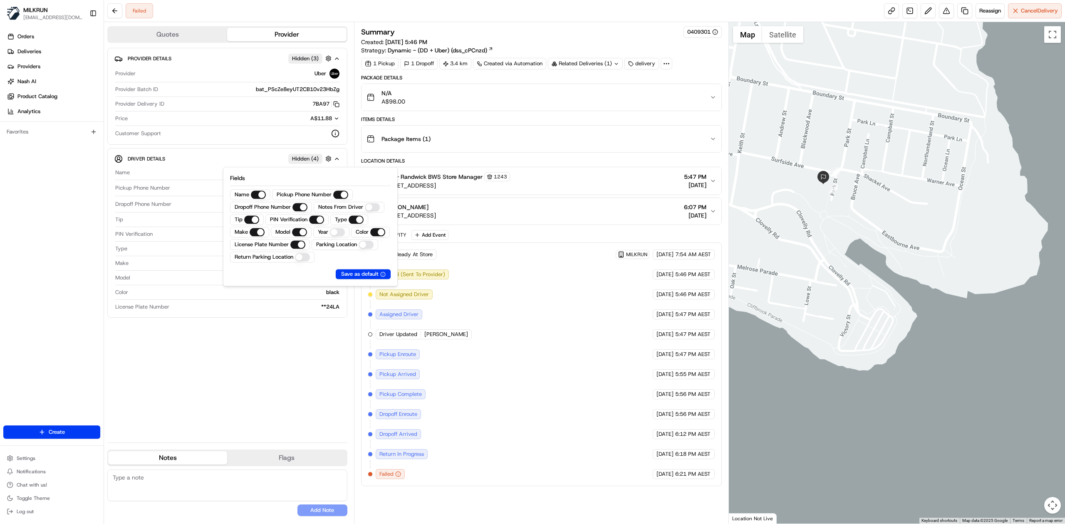
click at [375, 206] on Driver "Notes From Driver" at bounding box center [372, 207] width 15 height 8
click at [270, 324] on div "Provider Details Hidden ( 3 ) Provider Uber Provider Batch ID bat_PScZe8eyUT2CB…" at bounding box center [227, 242] width 240 height 388
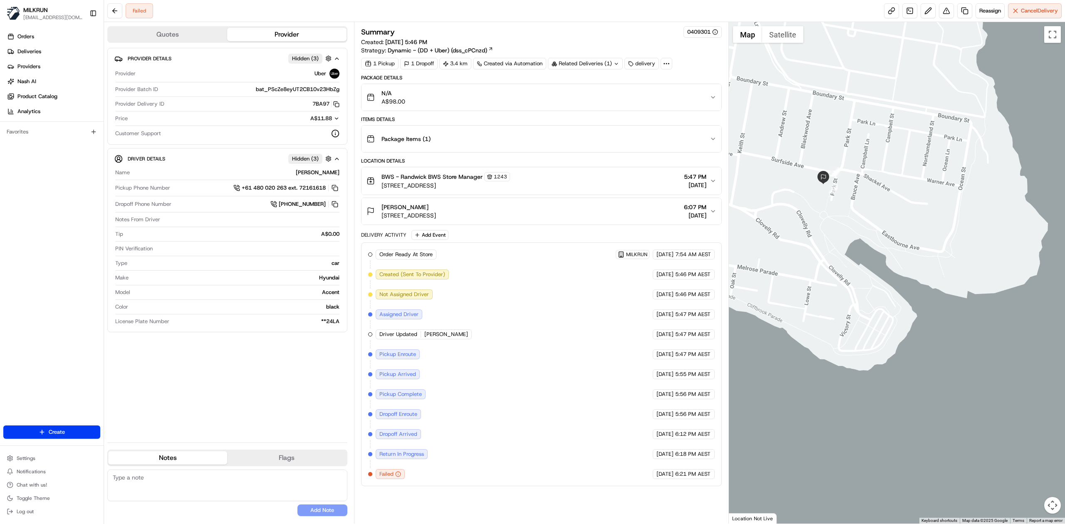
click at [300, 158] on span "Hidden ( 3 )" at bounding box center [305, 158] width 27 height 7
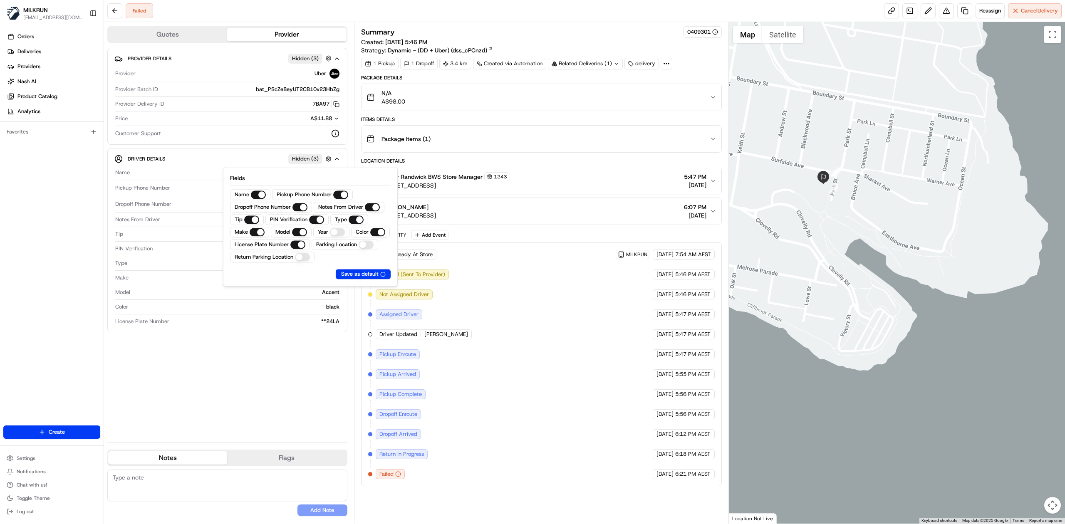
click at [257, 324] on div "Provider Details Hidden ( 3 ) Provider Uber Provider Batch ID bat_PScZe8eyUT2CB…" at bounding box center [227, 242] width 240 height 388
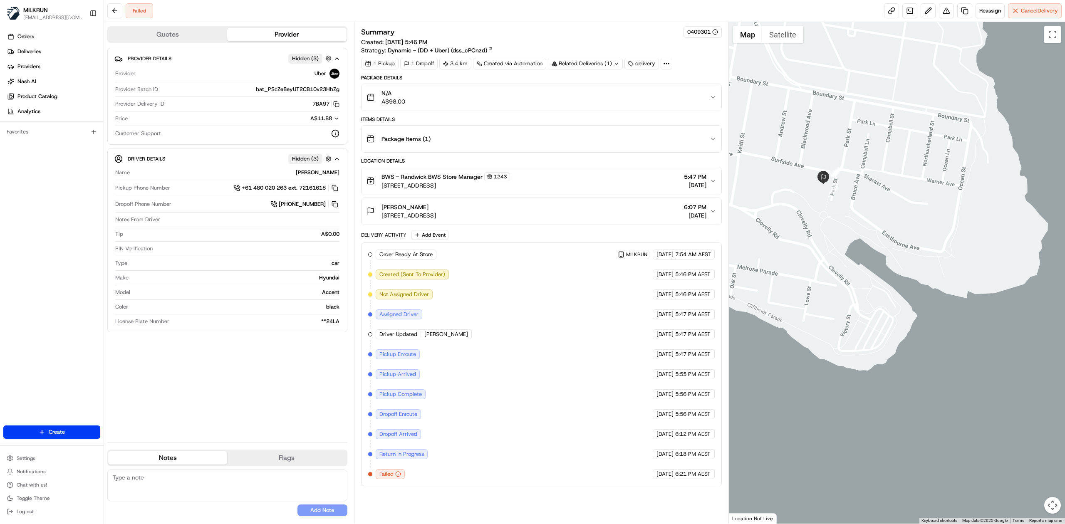
click at [316, 160] on span "Hidden ( 3 )" at bounding box center [305, 158] width 27 height 7
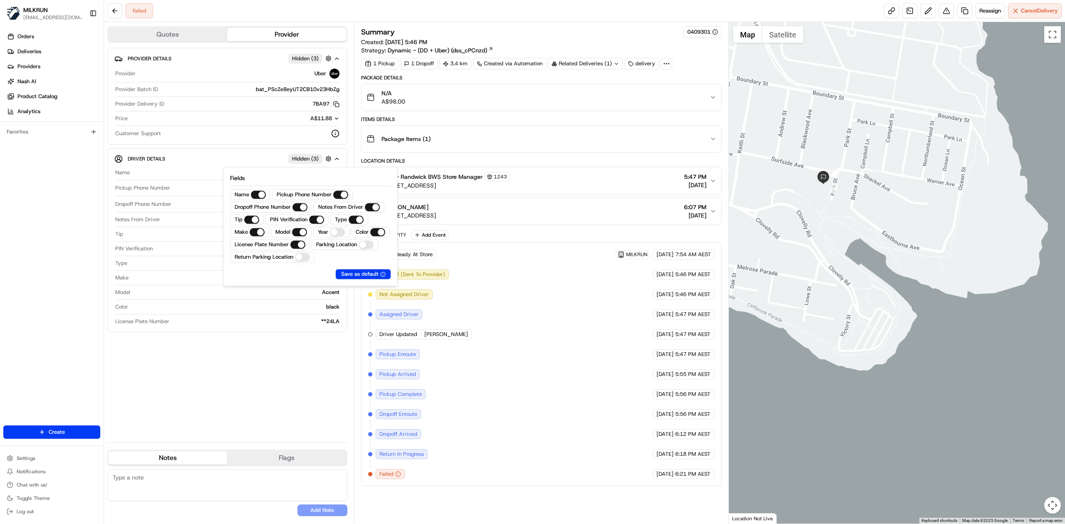
click at [250, 324] on div "Provider Details Hidden ( 3 ) Provider Uber Provider Batch ID bat_PScZe8eyUT2CB…" at bounding box center [227, 242] width 240 height 388
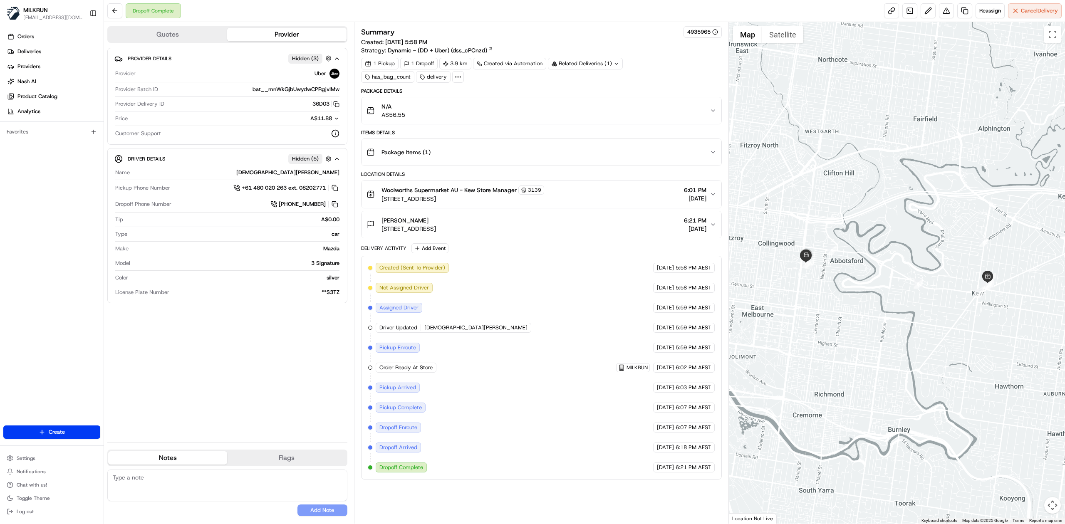
click at [535, 94] on div "Package Details" at bounding box center [541, 91] width 361 height 7
click at [540, 107] on div "N/A A$56.55" at bounding box center [538, 110] width 343 height 17
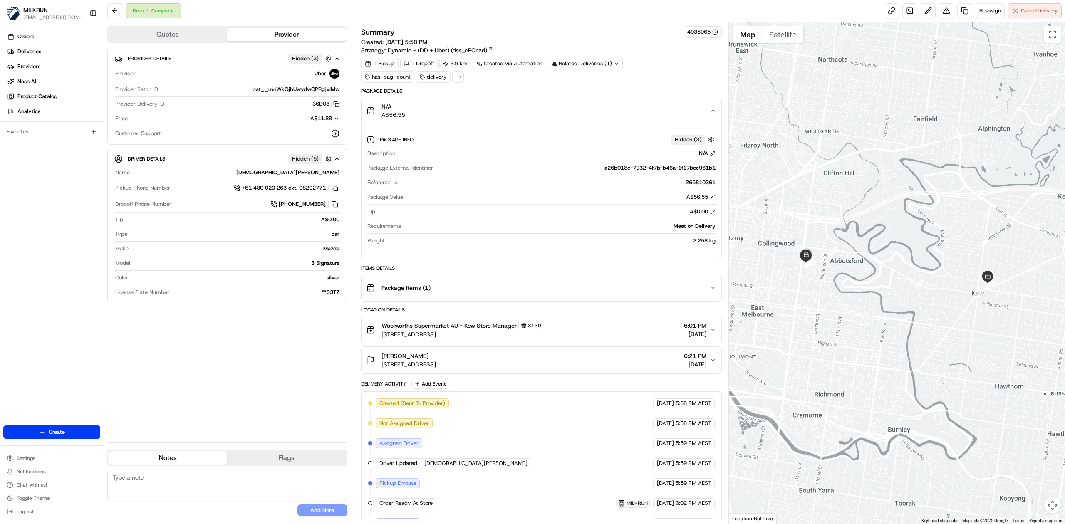
click at [540, 107] on div "N/A A$56.55" at bounding box center [538, 110] width 343 height 17
